Goal: Task Accomplishment & Management: Manage account settings

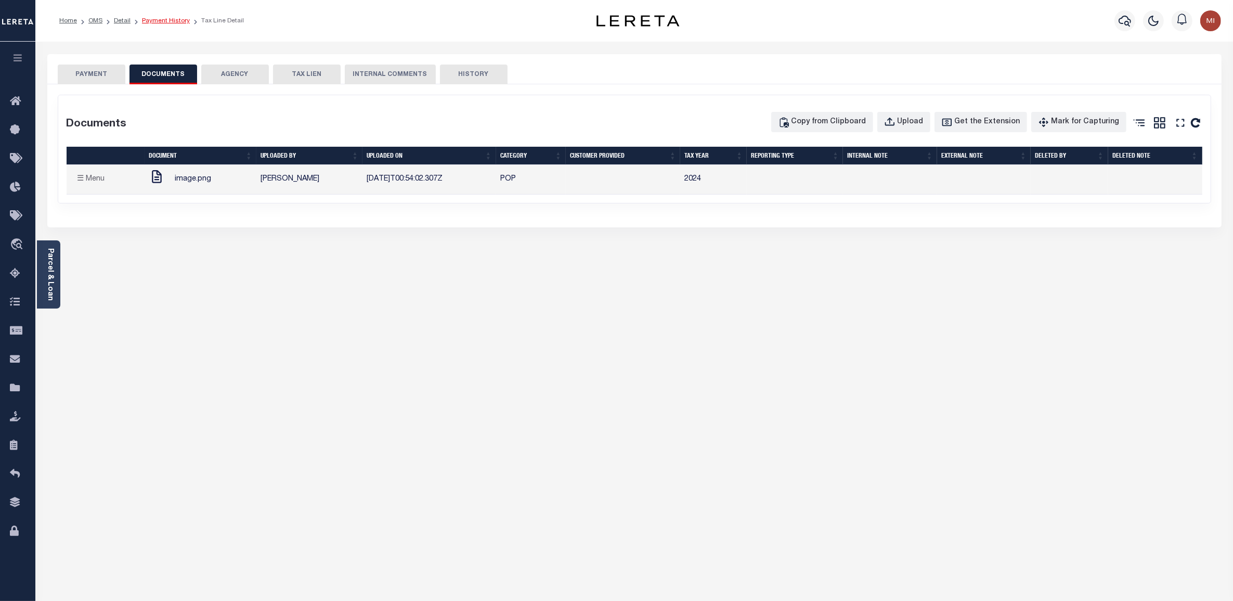
click at [175, 20] on link "Payment History" at bounding box center [166, 21] width 48 height 6
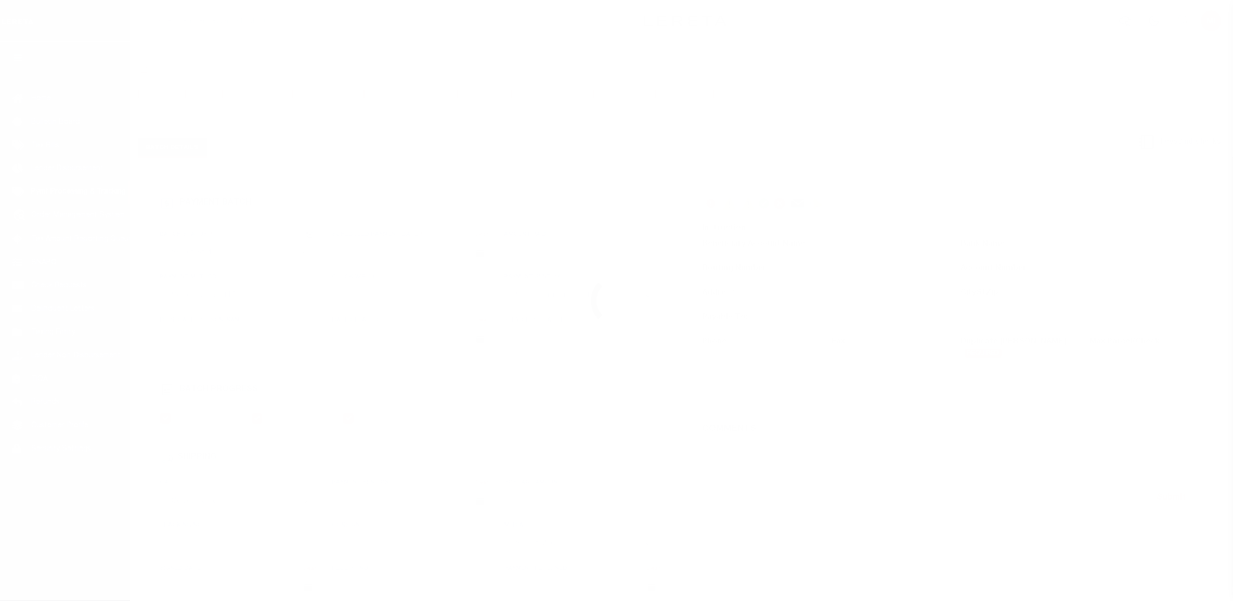
select select "CAC"
type input "[DATE]"
type input "$6,146"
select select "CHK"
type input "37442"
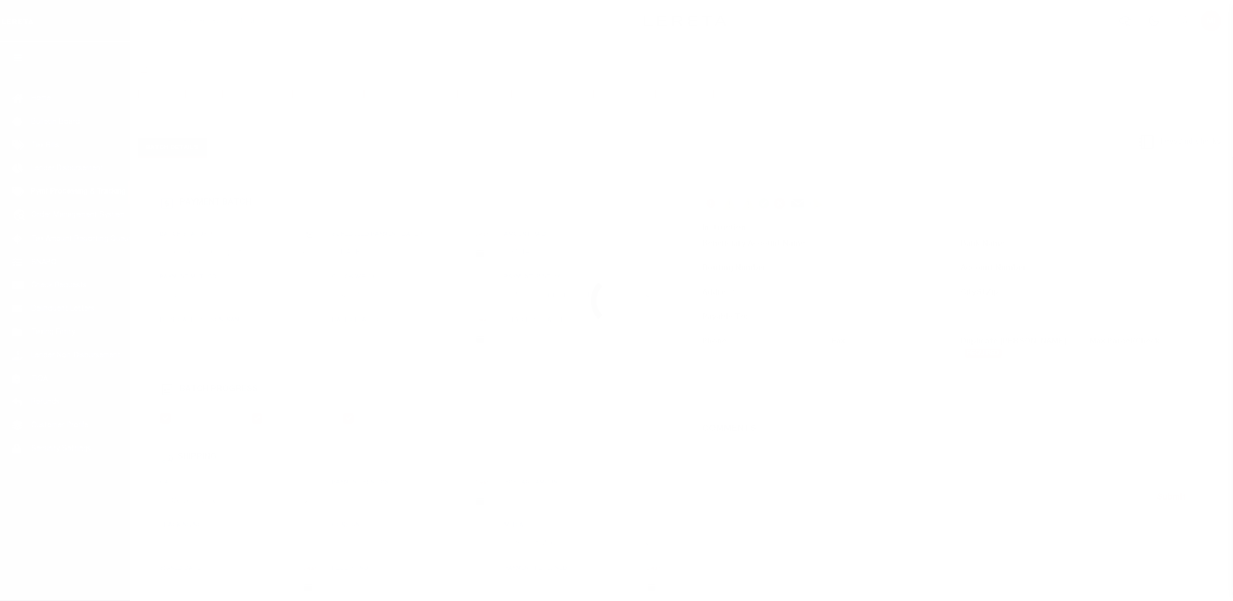
select select
type input "[DATE]"
checkbox input "true"
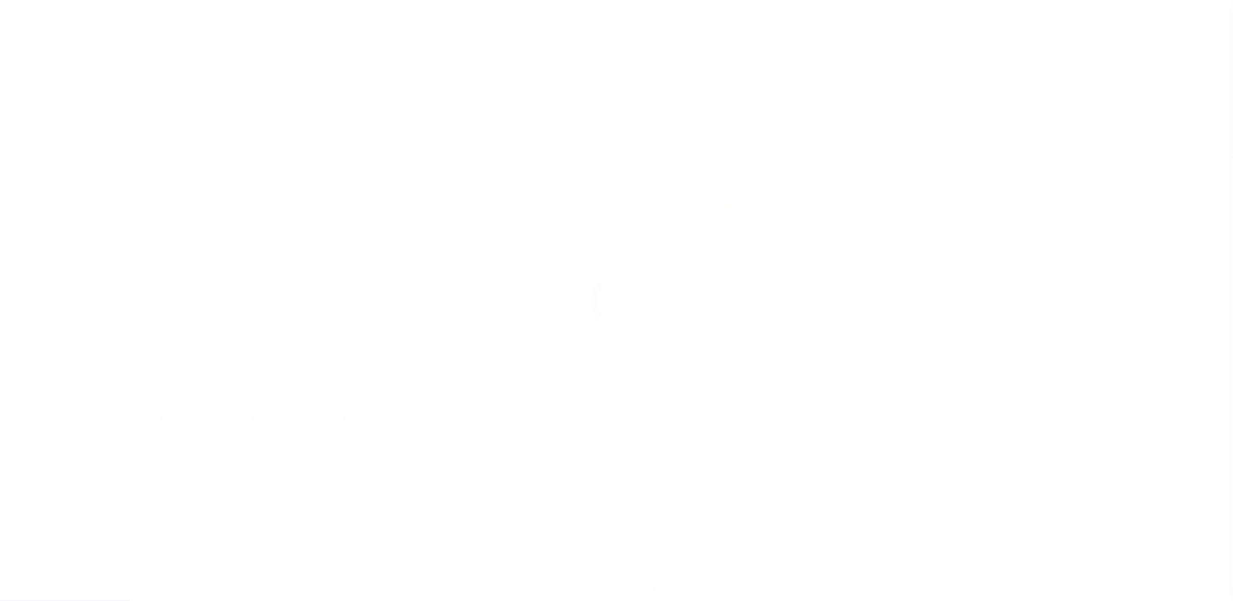
select select "FDX"
type input "[DATE]"
type input "$13.27"
type input "423448868201"
type input "[PERSON_NAME]"
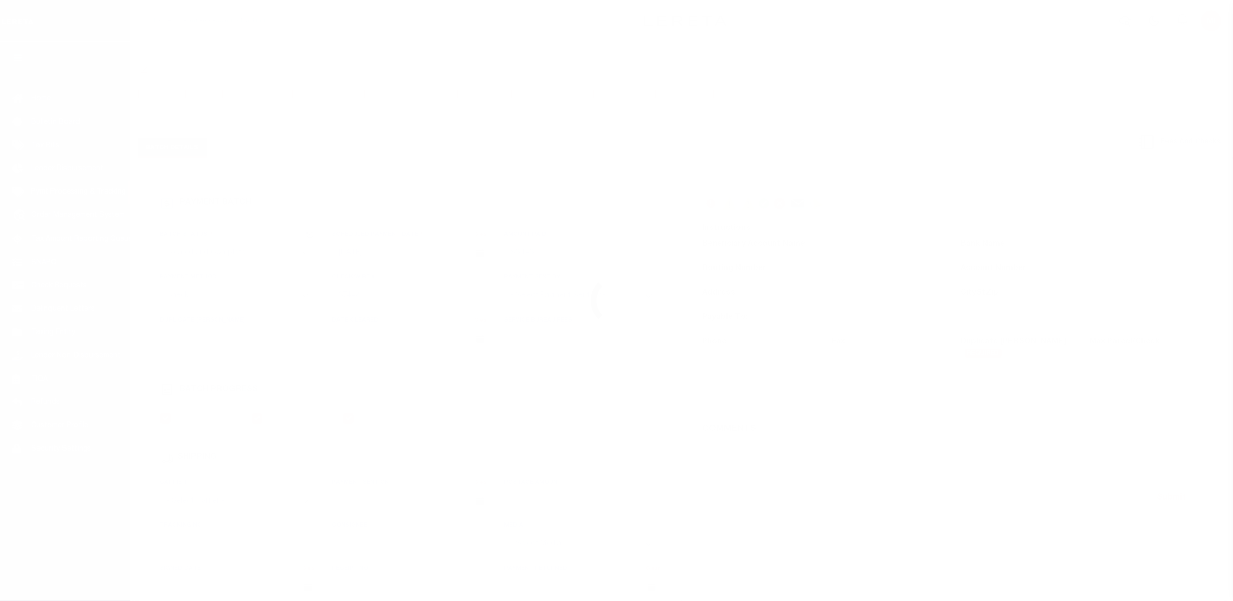
select select "PAP"
type input "[DATE]"
type input "1"
radio input "true"
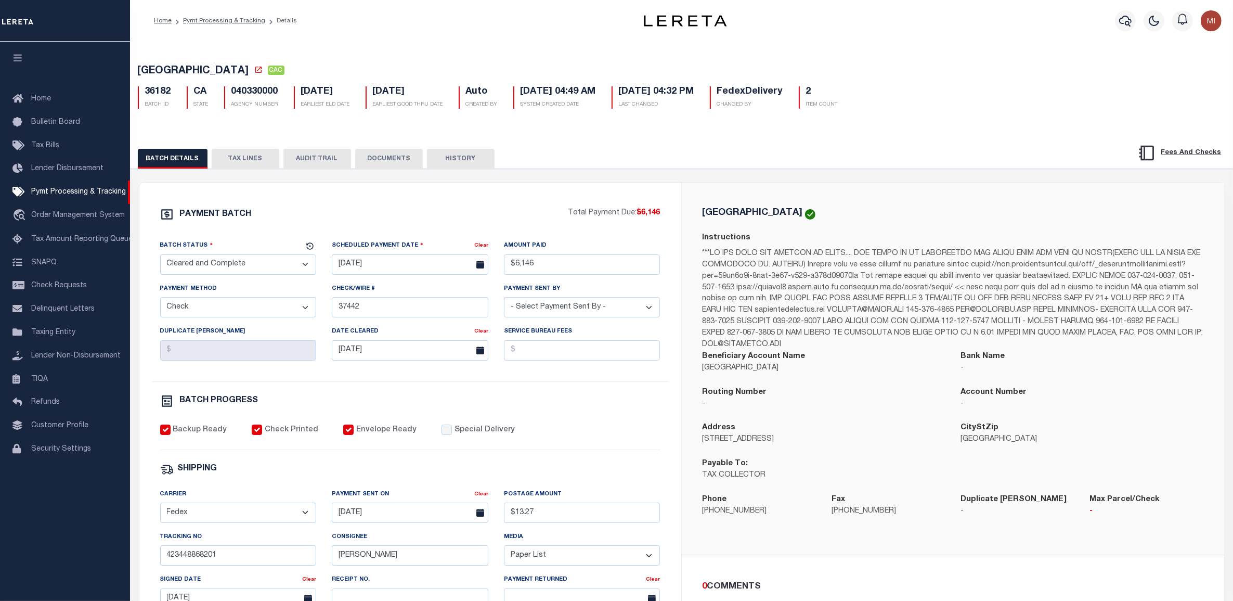
click at [388, 158] on button "DOCUMENTS" at bounding box center [389, 159] width 68 height 20
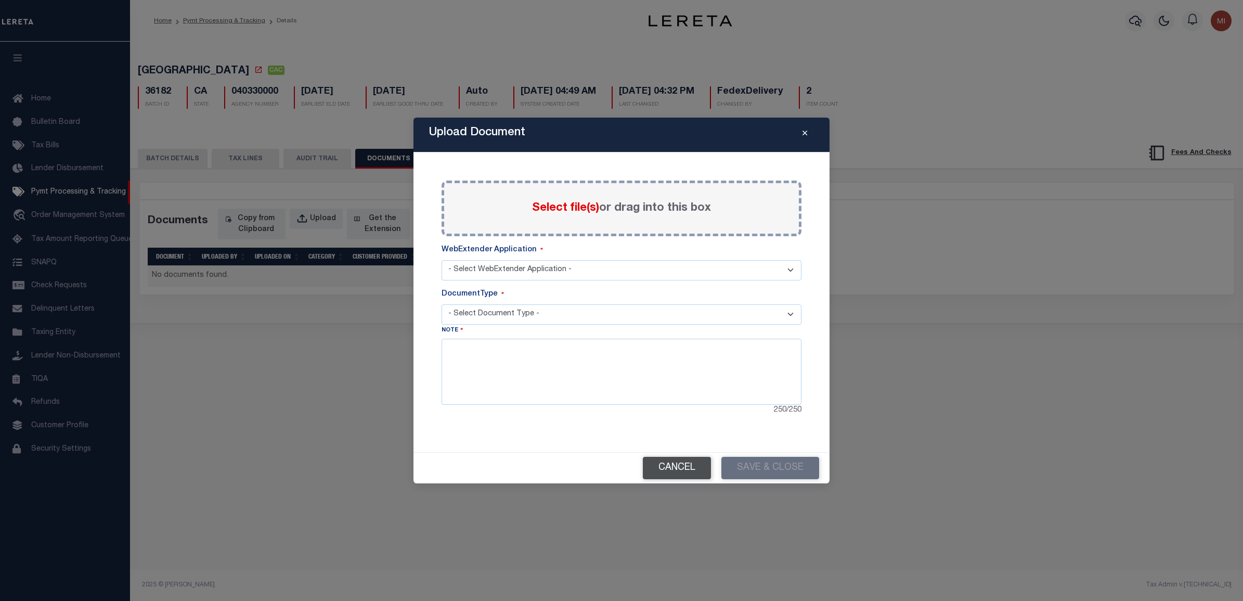
click at [672, 466] on button "Cancel" at bounding box center [677, 468] width 68 height 22
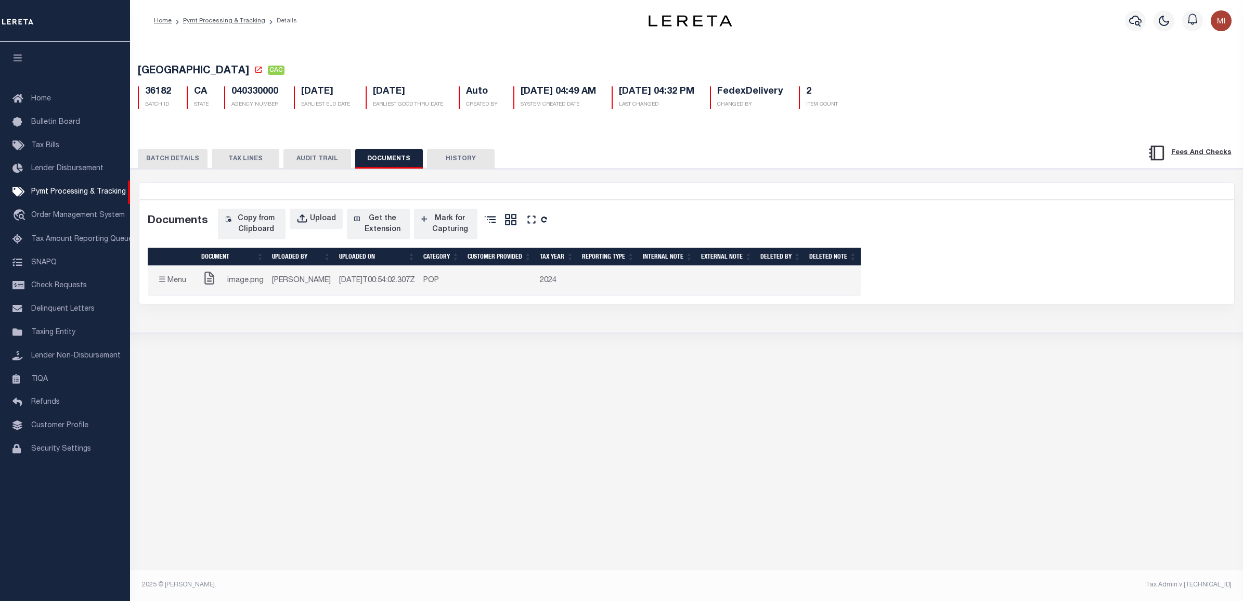
click at [206, 281] on icon at bounding box center [209, 277] width 16 height 13
